Goal: Information Seeking & Learning: Learn about a topic

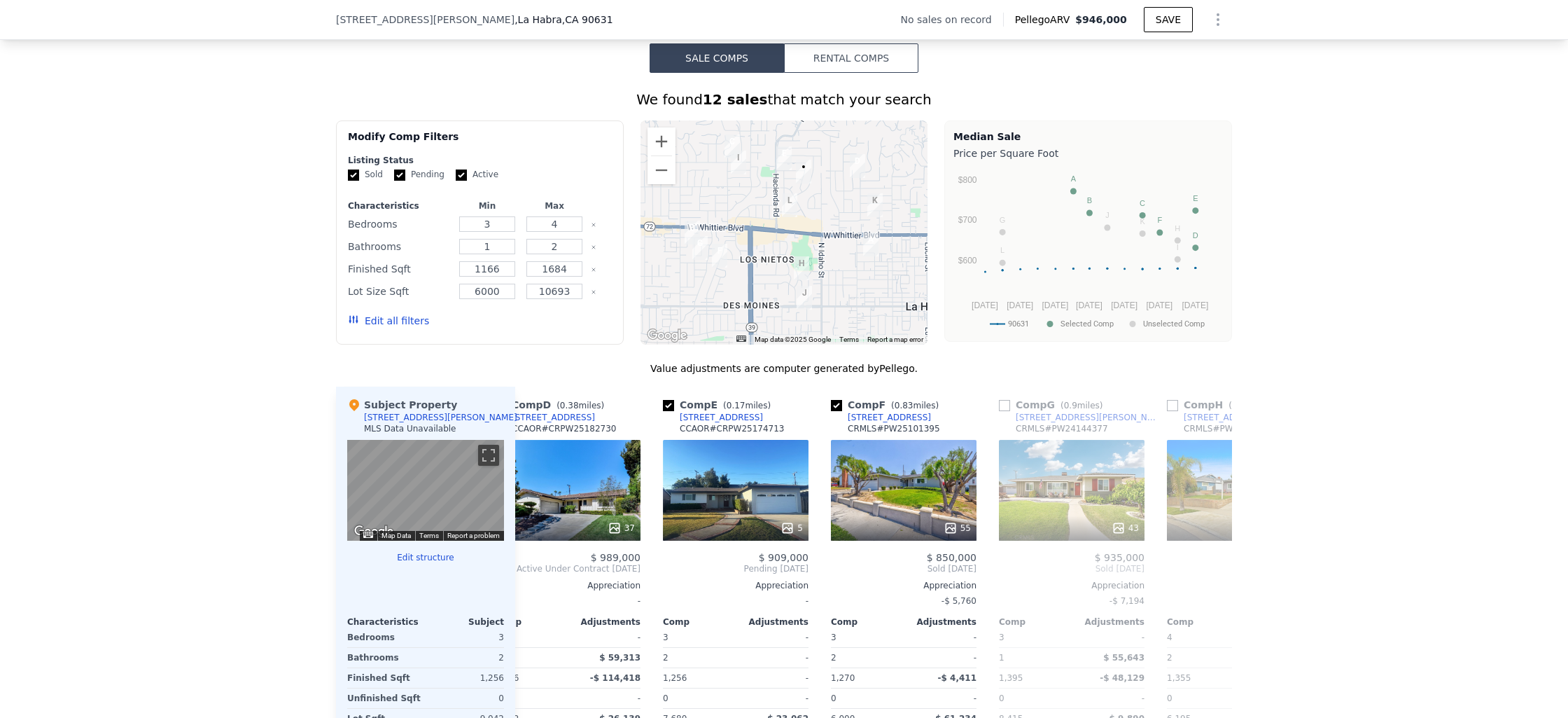
scroll to position [0, 541]
click at [729, 510] on div "5" at bounding box center [736, 490] width 146 height 101
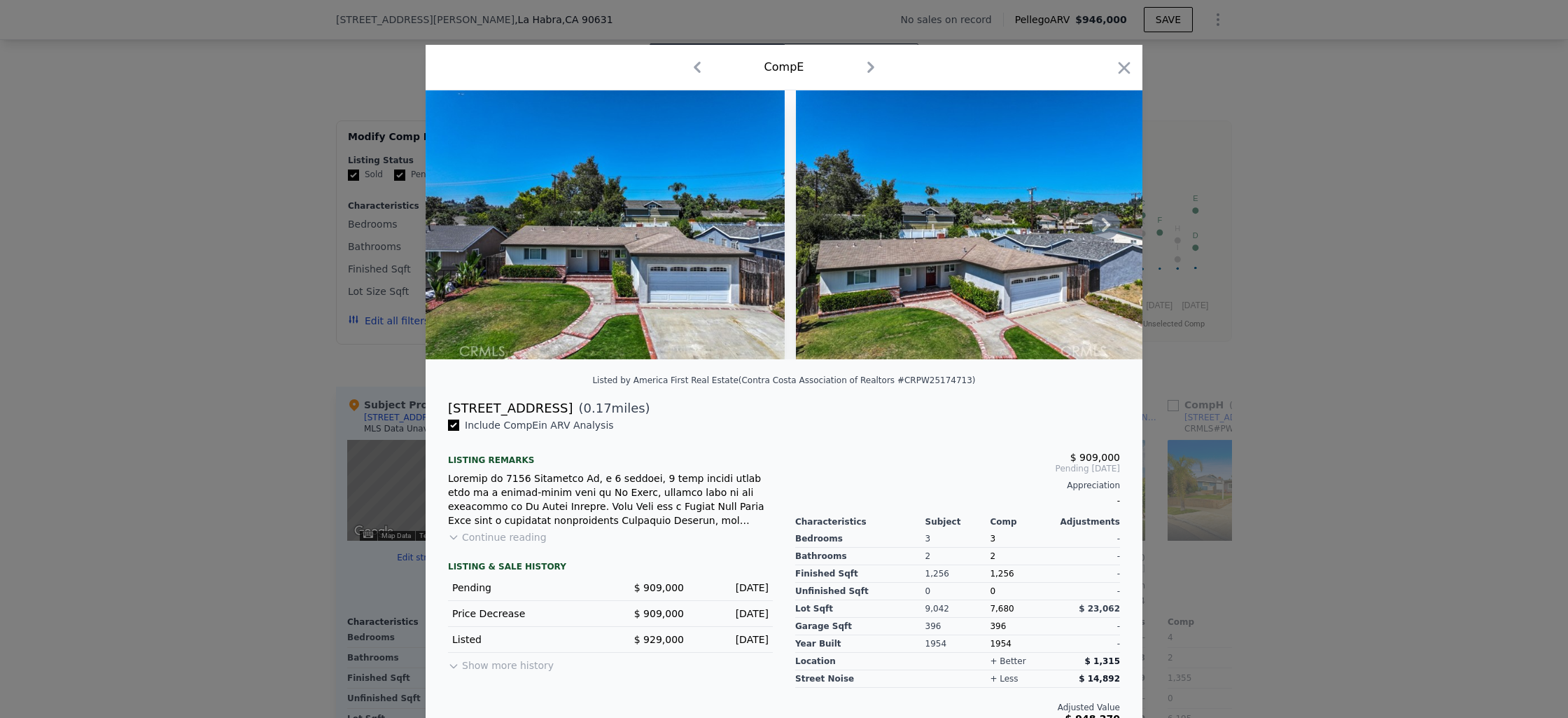
click at [1103, 233] on icon at bounding box center [1106, 225] width 28 height 28
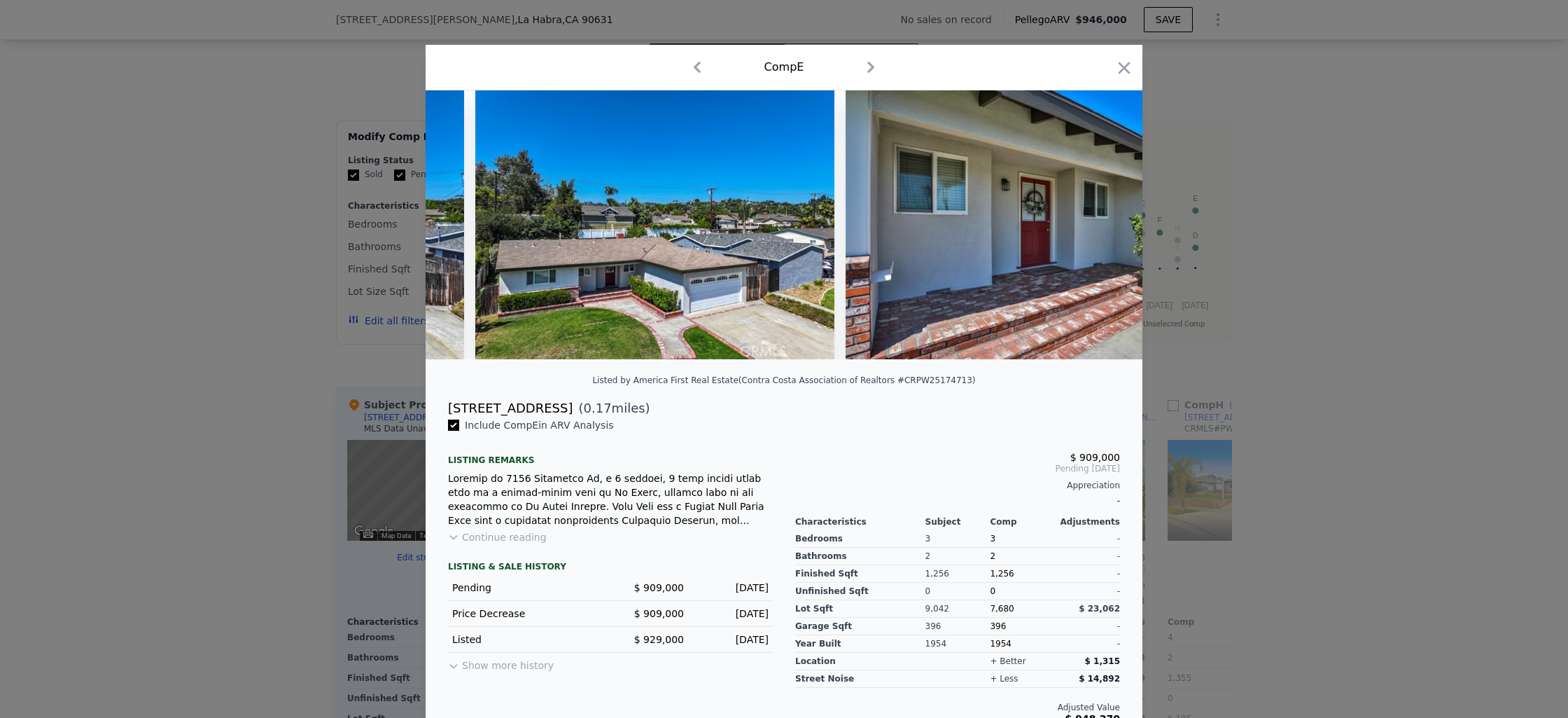
click at [1099, 235] on img at bounding box center [1048, 224] width 403 height 269
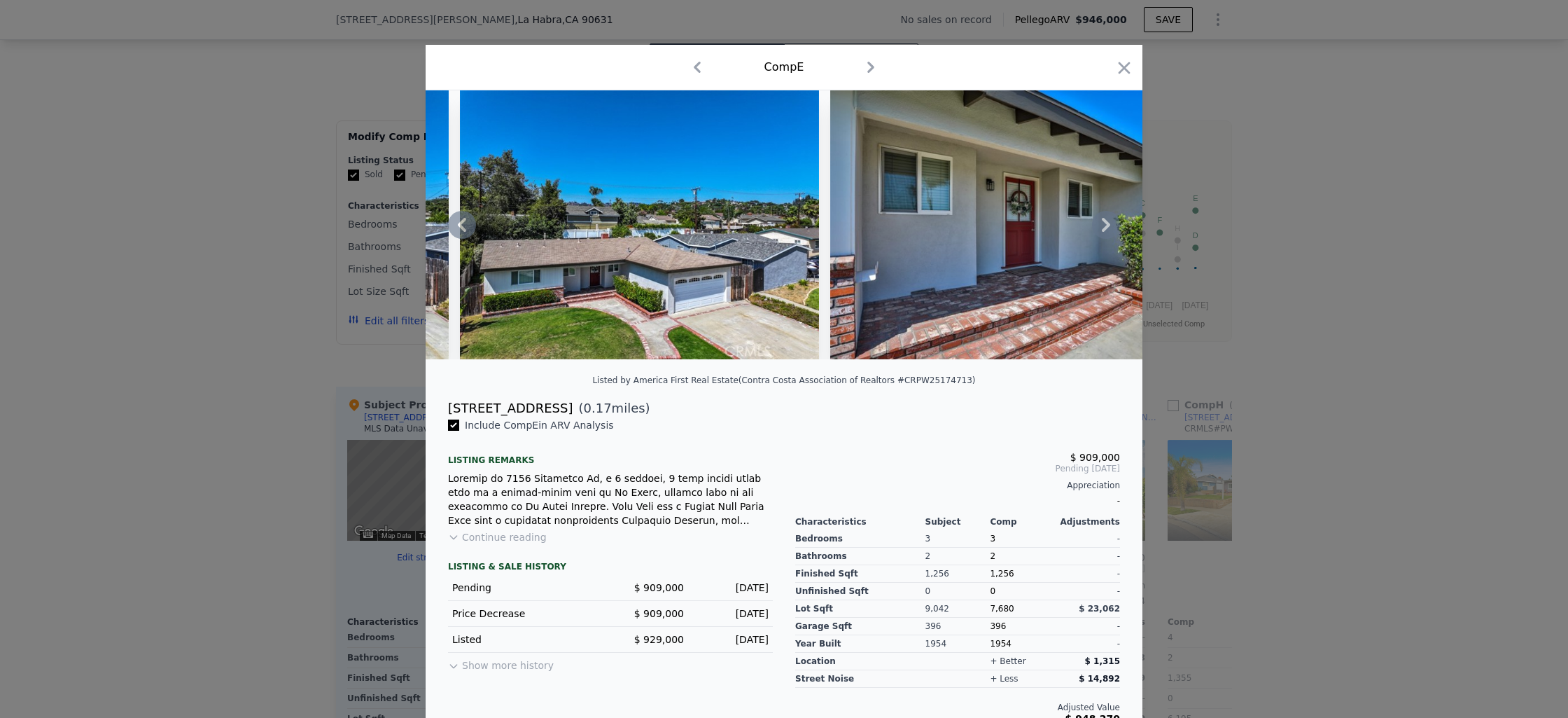
click at [1106, 232] on icon at bounding box center [1106, 225] width 28 height 28
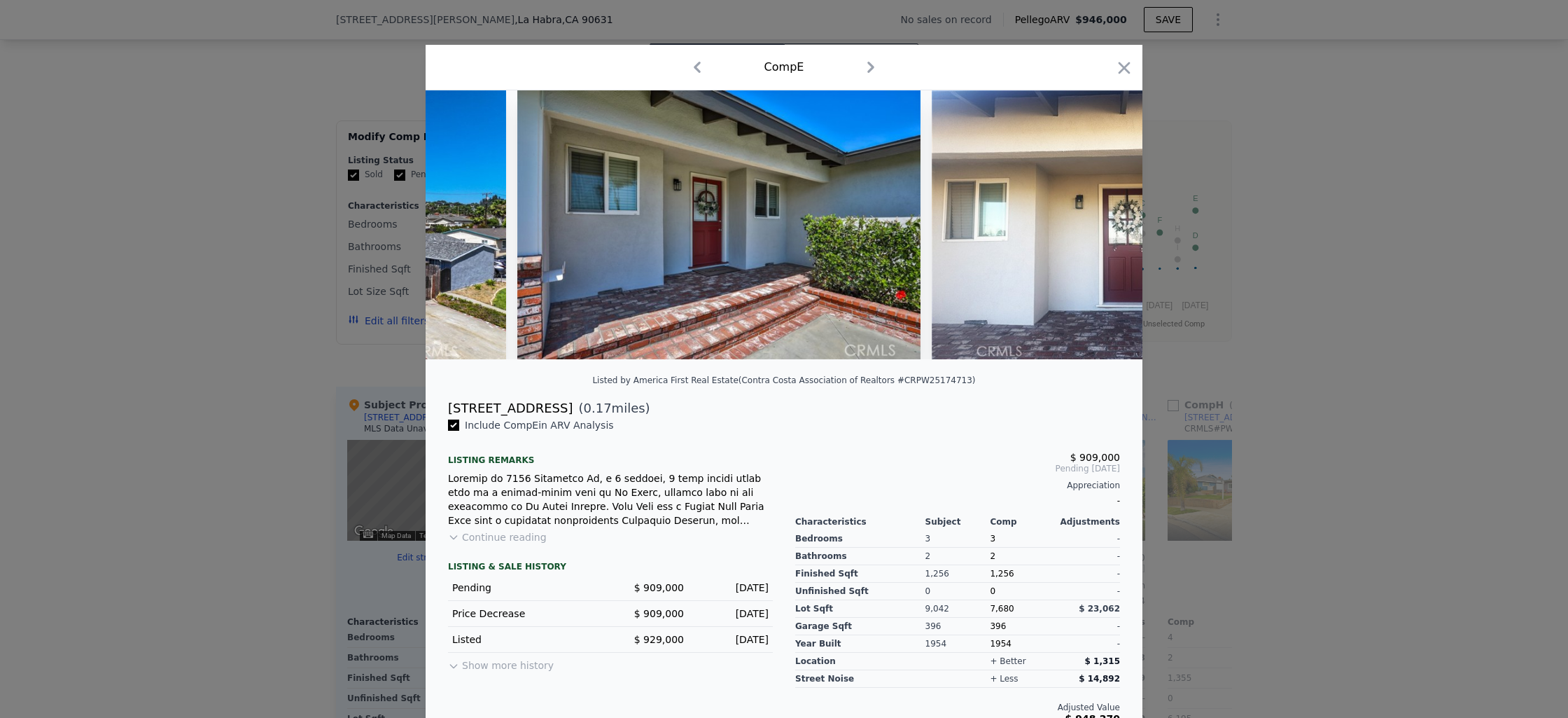
click at [1106, 232] on img at bounding box center [1111, 224] width 358 height 269
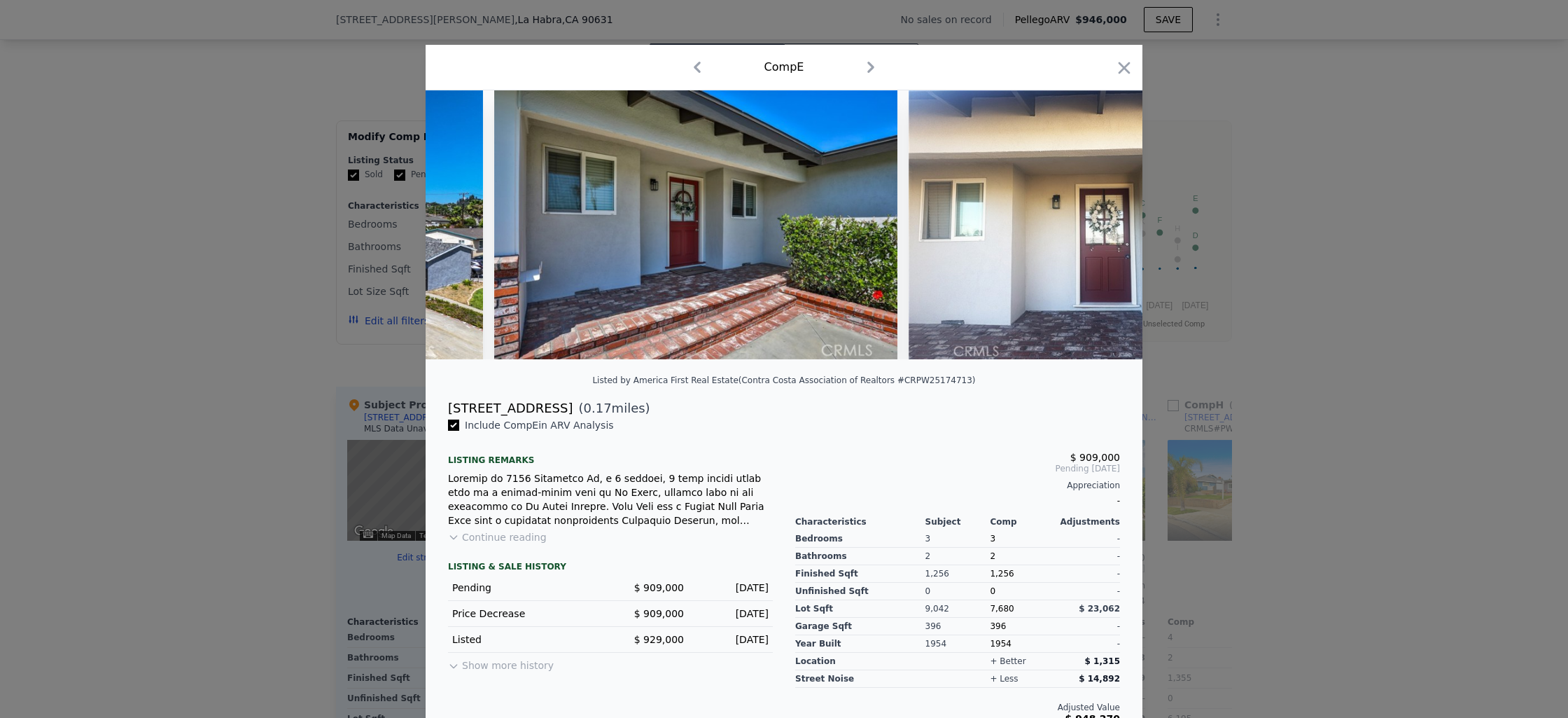
click at [1106, 233] on img at bounding box center [1088, 224] width 358 height 269
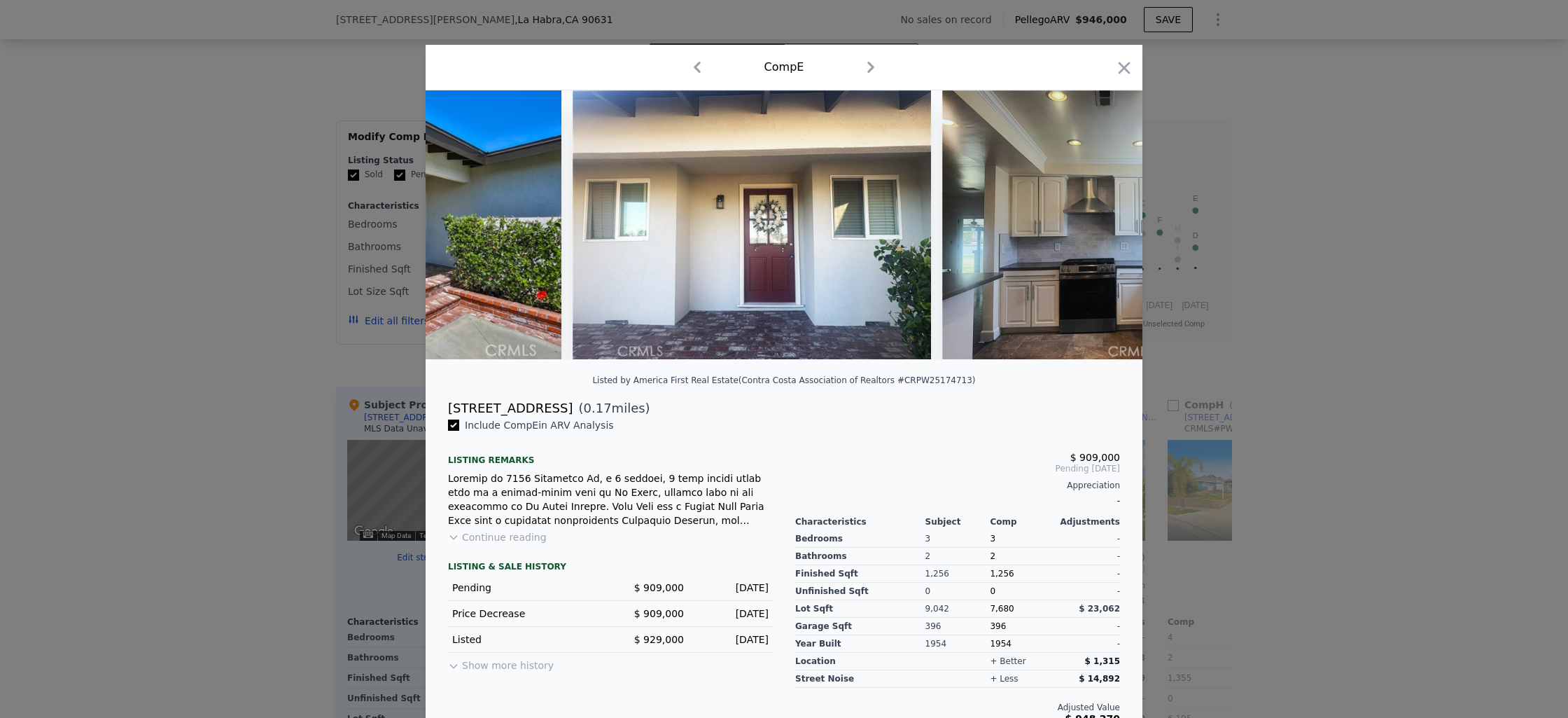
click at [1103, 229] on img at bounding box center [1122, 224] width 358 height 269
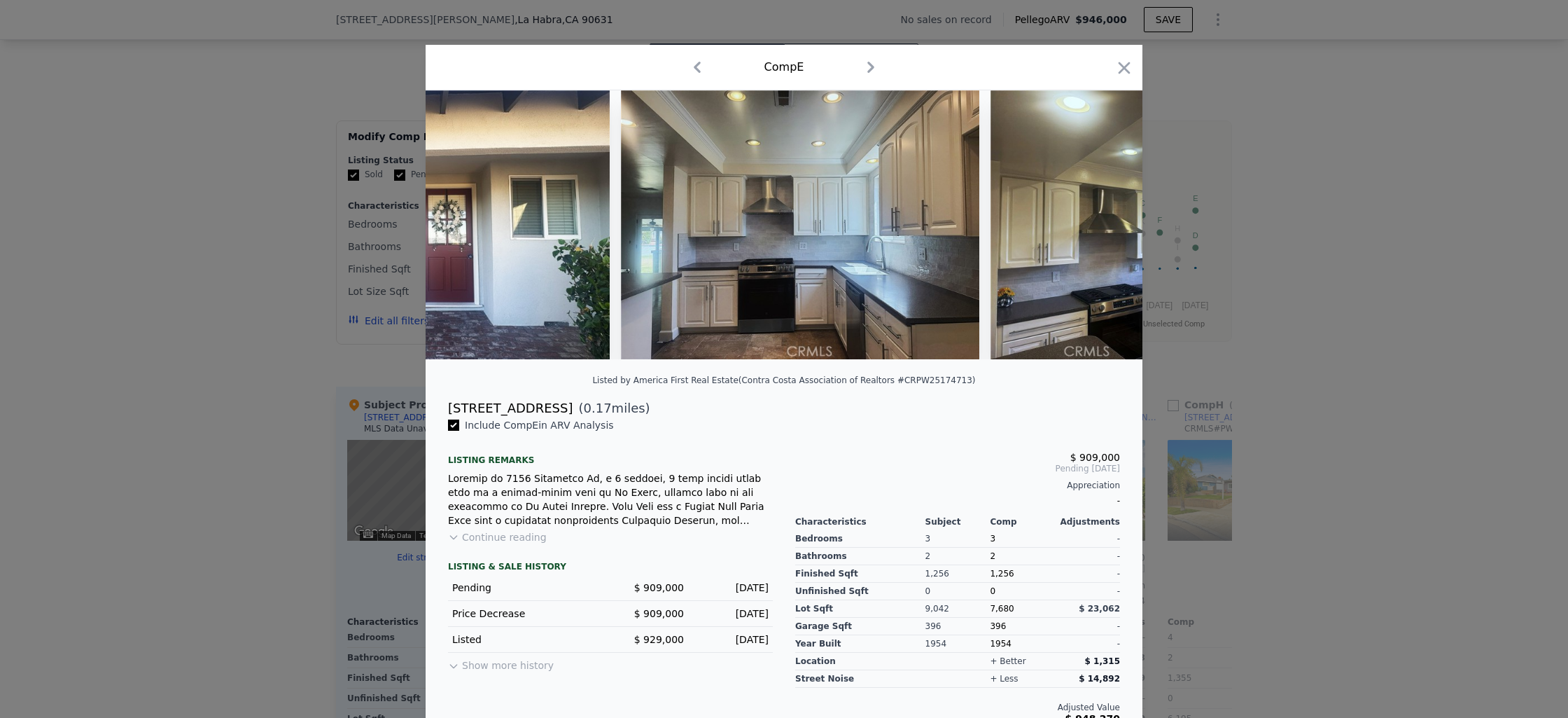
click at [1101, 230] on img at bounding box center [1170, 224] width 358 height 269
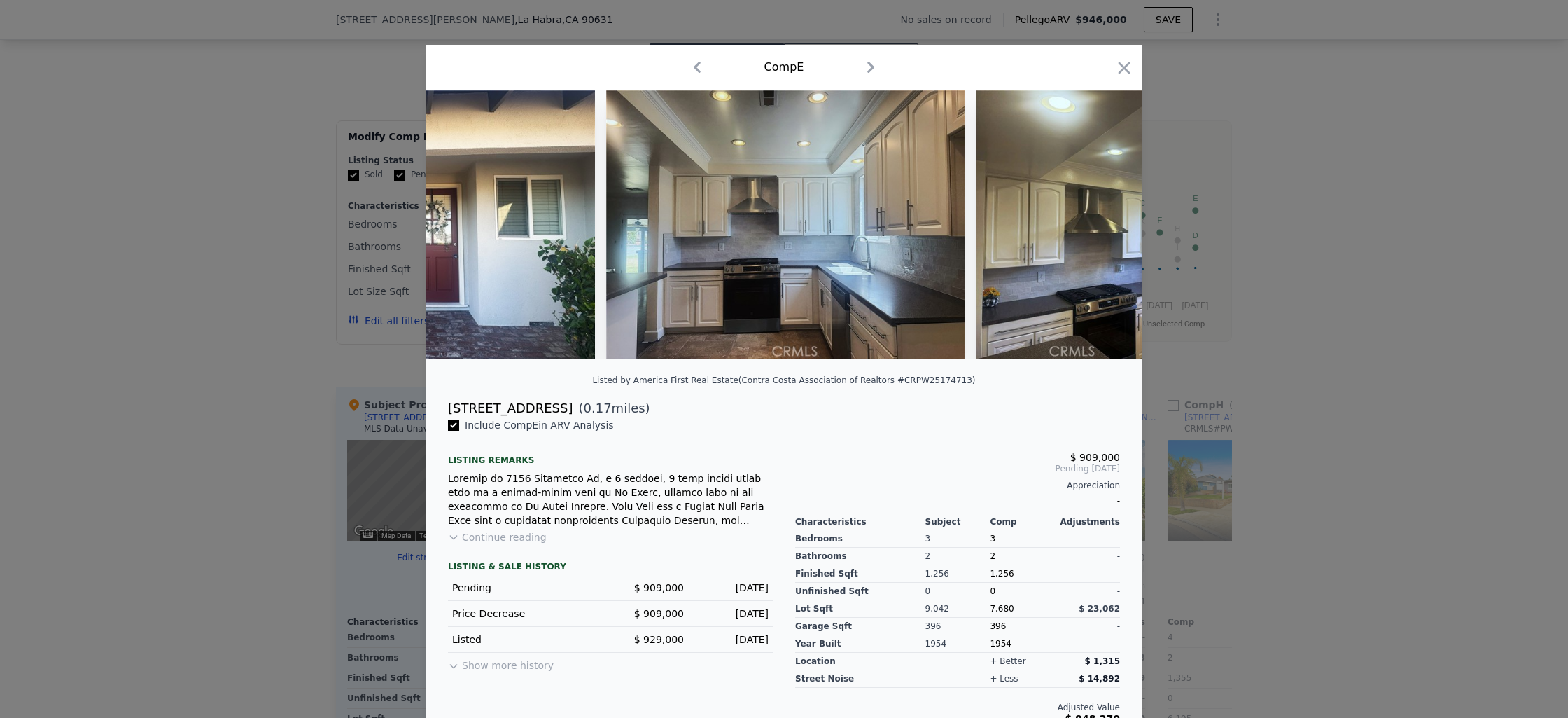
click at [1101, 230] on img at bounding box center [1155, 224] width 358 height 269
click at [1102, 230] on icon at bounding box center [1106, 225] width 8 height 14
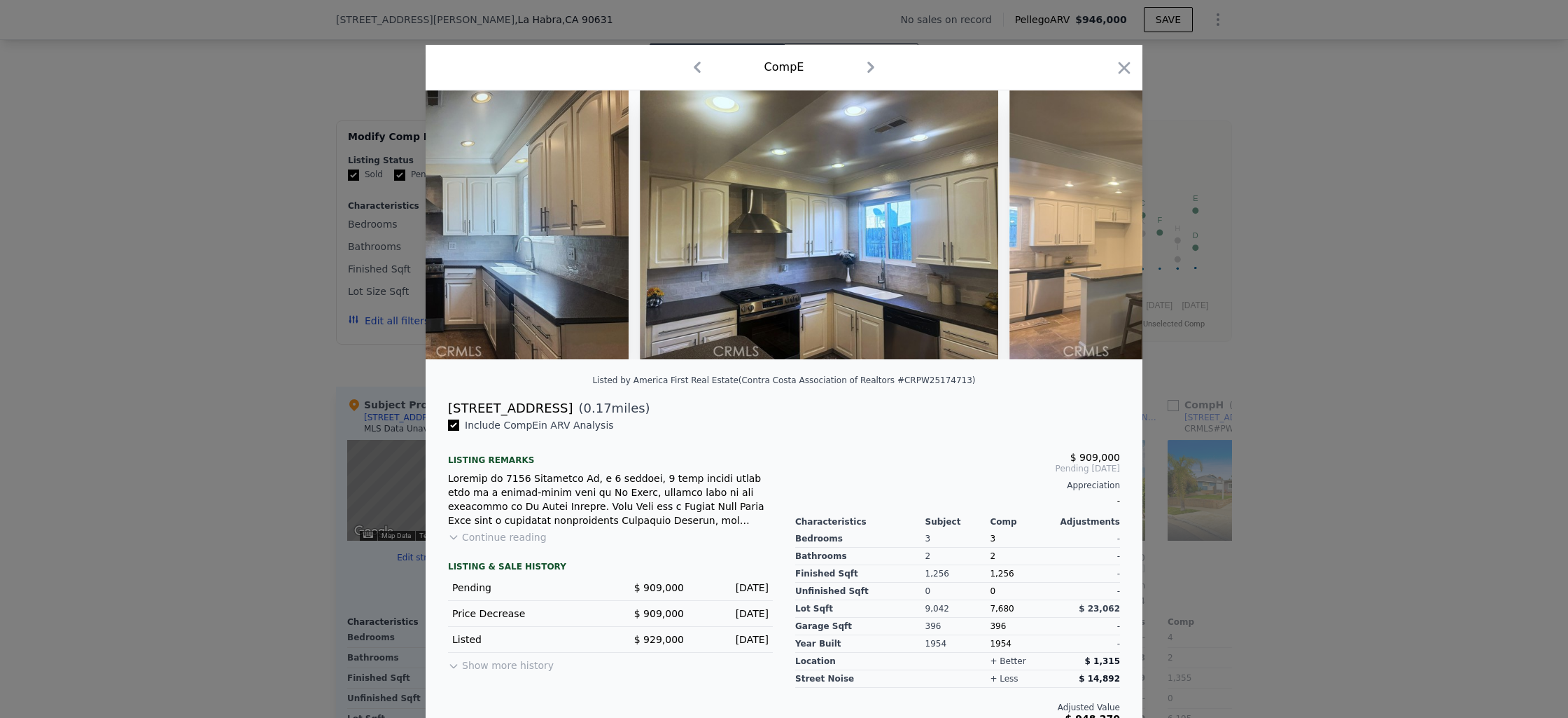
click at [1101, 230] on img at bounding box center [1189, 224] width 358 height 269
click at [1102, 230] on icon at bounding box center [1106, 225] width 8 height 14
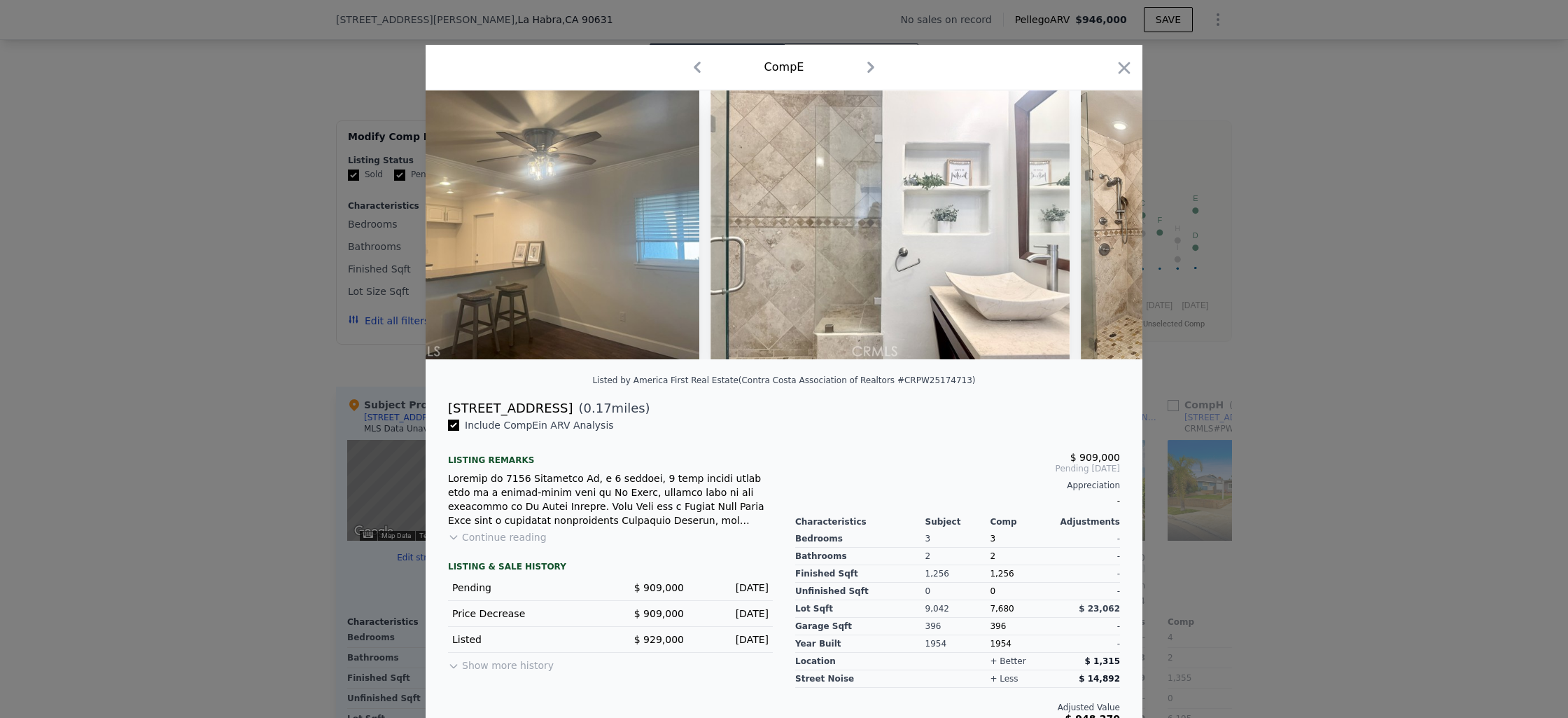
scroll to position [0, 2353]
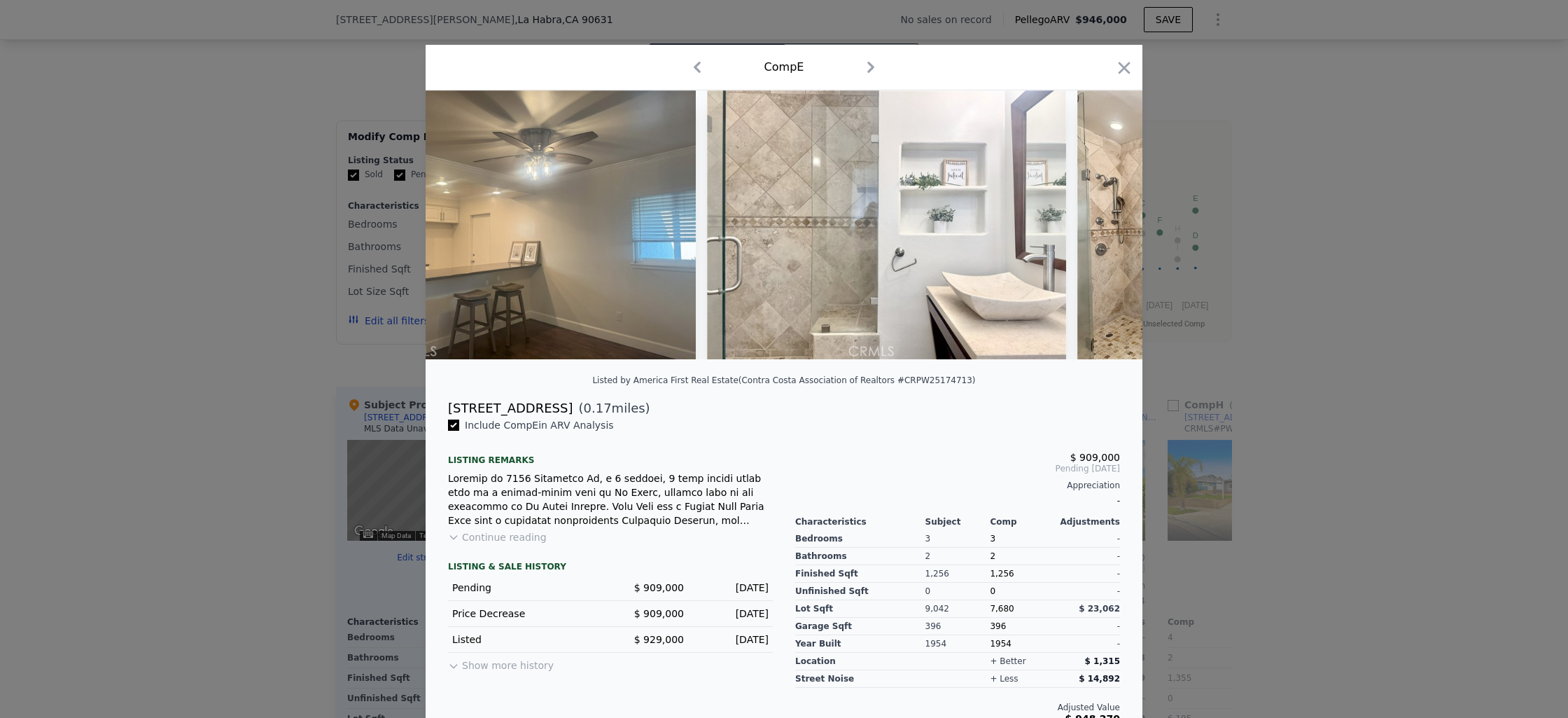
click at [1101, 231] on img at bounding box center [1178, 224] width 202 height 269
click at [1310, 232] on div at bounding box center [784, 359] width 1568 height 718
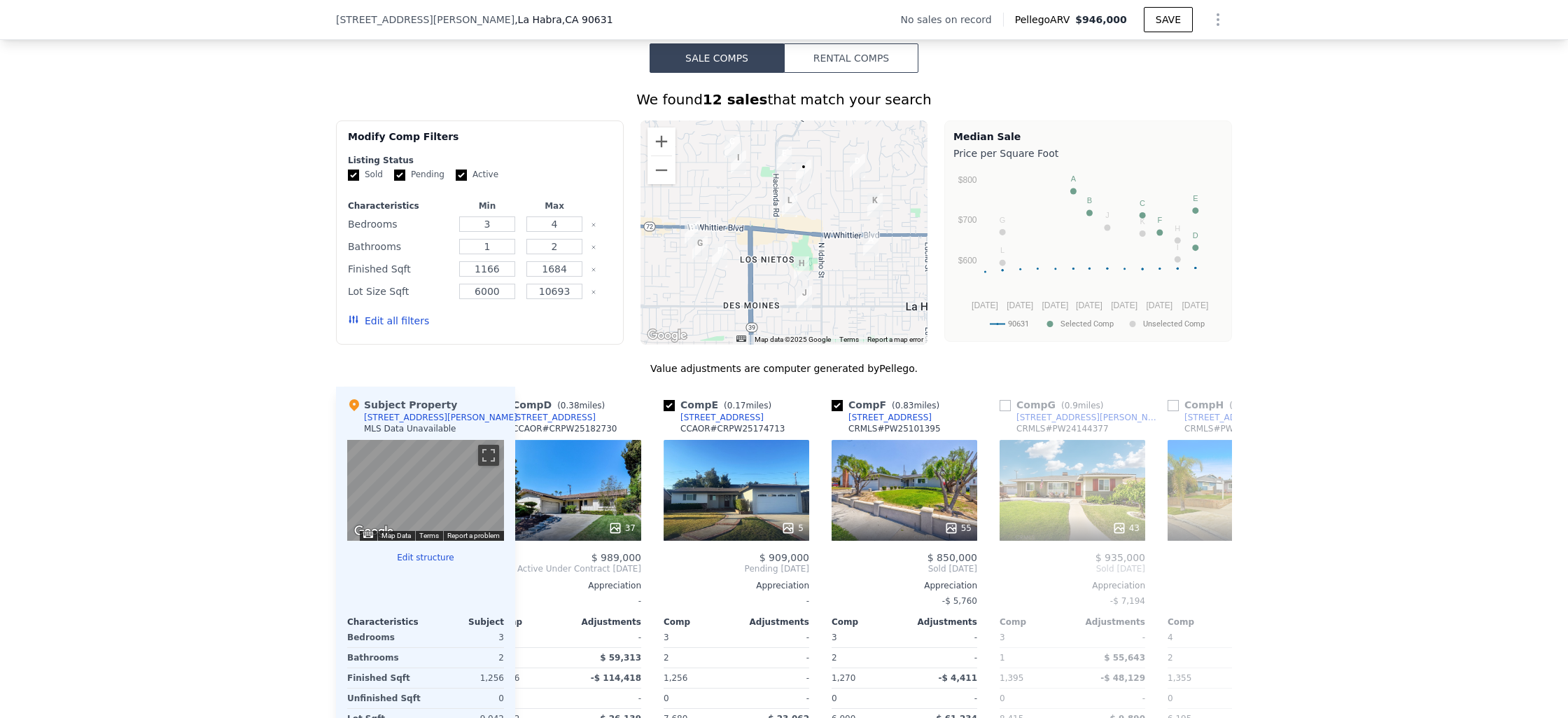
scroll to position [5, 0]
